Goal: Find specific page/section: Find specific page/section

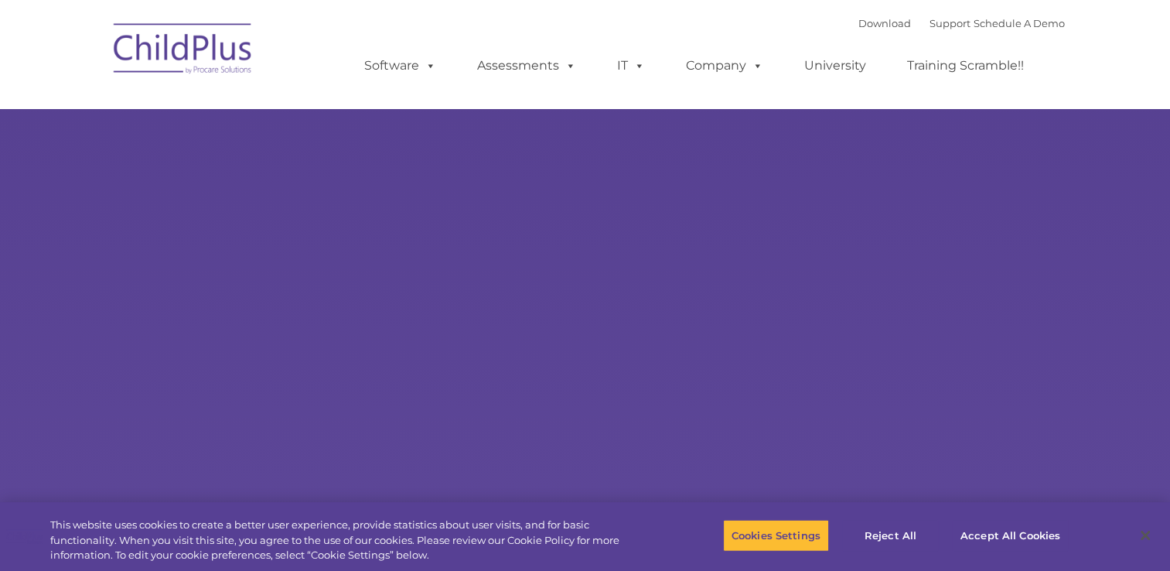
select select "MEDIUM"
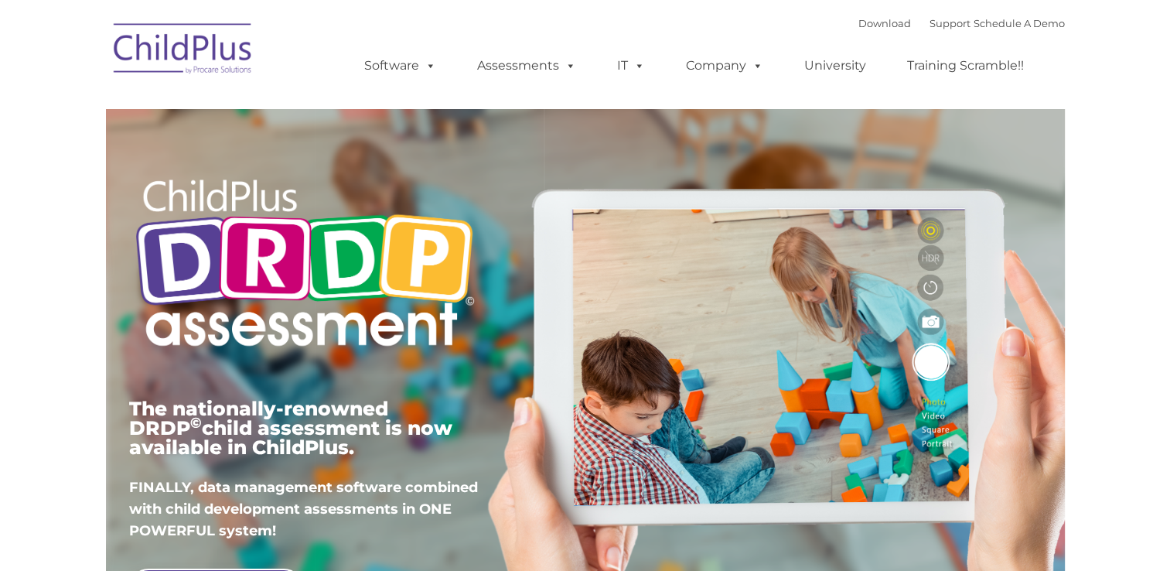
type input ""
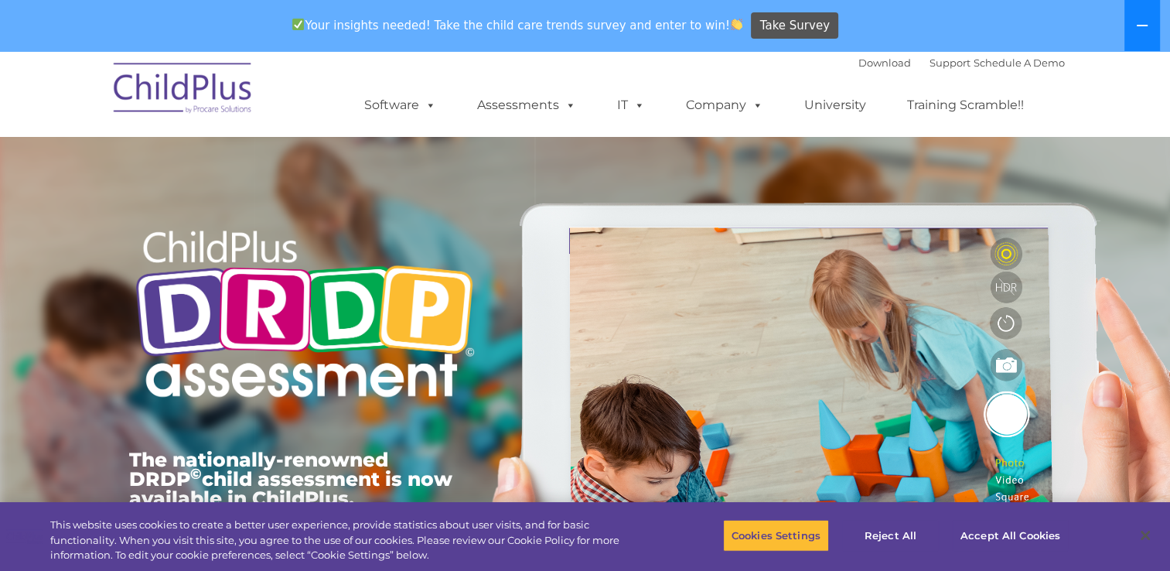
click at [1141, 29] on icon at bounding box center [1142, 25] width 12 height 12
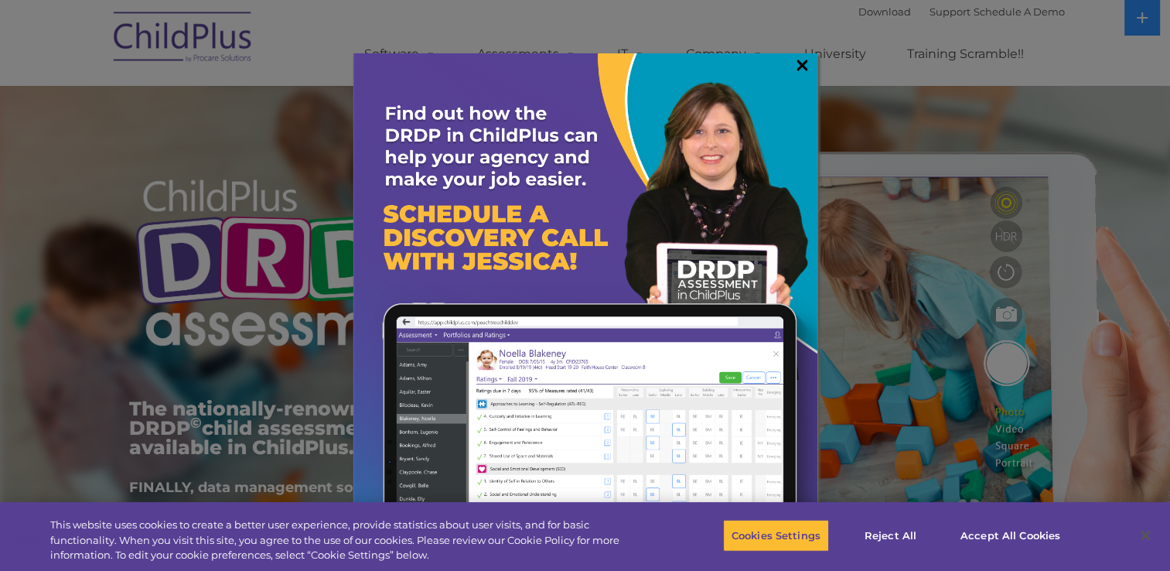
click at [801, 67] on link "×" at bounding box center [802, 64] width 18 height 15
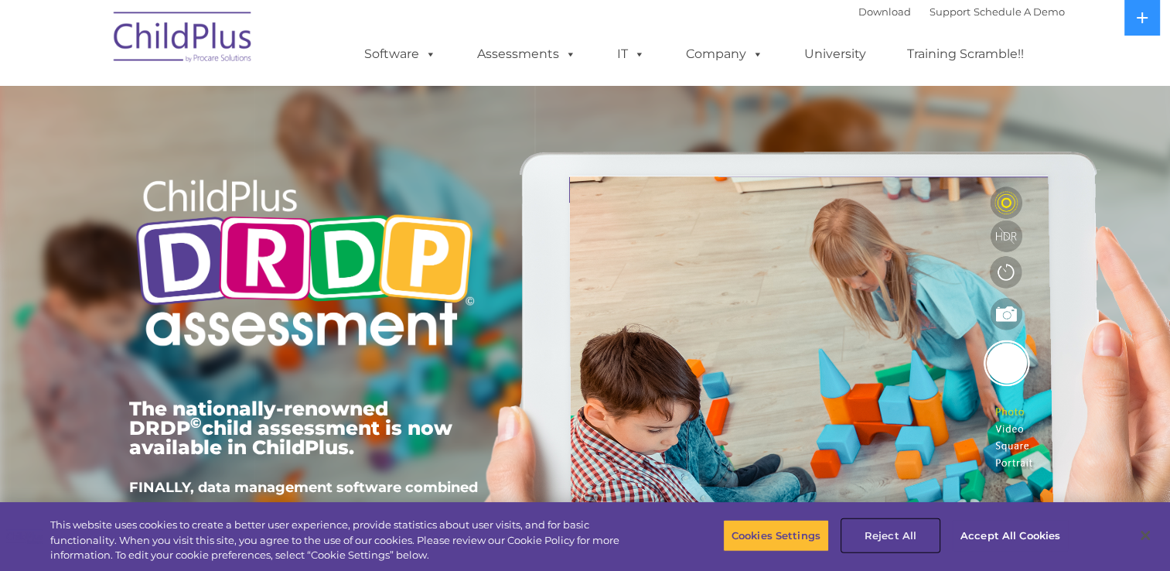
click at [889, 540] on button "Reject All" at bounding box center [890, 535] width 97 height 32
